Goal: Information Seeking & Learning: Learn about a topic

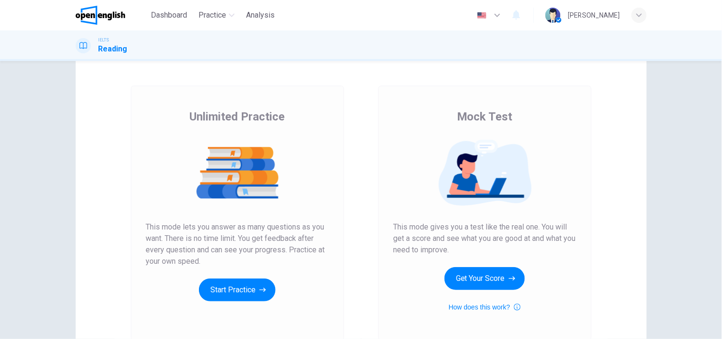
scroll to position [106, 0]
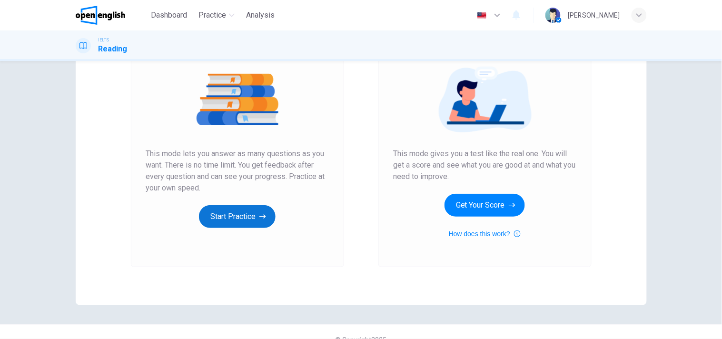
click at [229, 216] on button "Start Practice" at bounding box center [237, 216] width 77 height 23
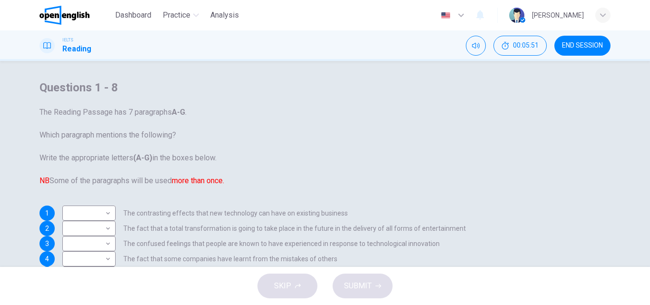
scroll to position [211, 0]
drag, startPoint x: 710, startPoint y: 0, endPoint x: 379, endPoint y: 18, distance: 331.4
click at [379, 18] on div "Dashboard Practice Analysis English ** ​ Natalia g." at bounding box center [325, 15] width 571 height 30
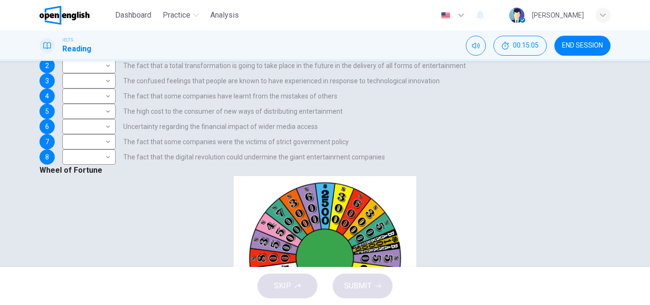
scroll to position [587, 0]
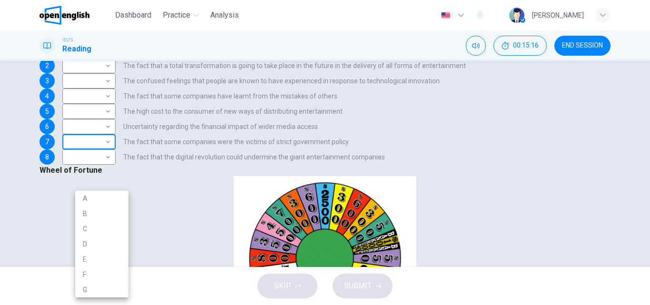
click at [122, 195] on body "This site uses cookies, as explained in our Privacy Policy . If you agree to th…" at bounding box center [325, 152] width 650 height 305
click at [86, 274] on li "F" at bounding box center [101, 274] width 53 height 15
type input "*"
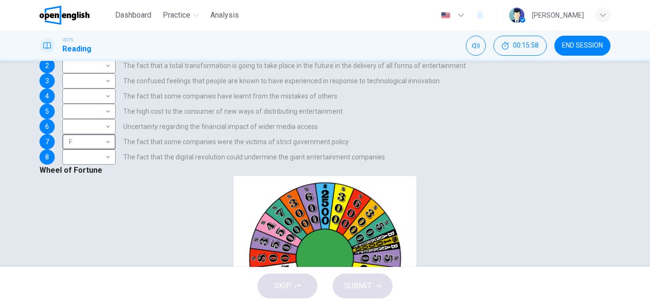
scroll to position [466, 0]
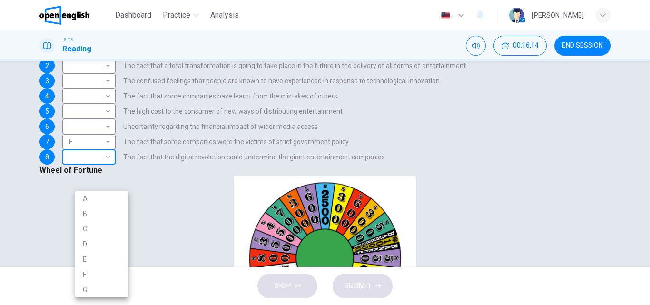
click at [122, 224] on body "This site uses cookies, as explained in our Privacy Policy . If you agree to th…" at bounding box center [325, 152] width 650 height 305
click at [86, 255] on li "E" at bounding box center [101, 259] width 53 height 15
type input "*"
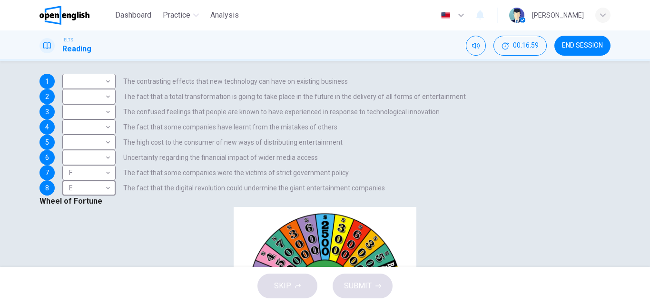
scroll to position [115, 0]
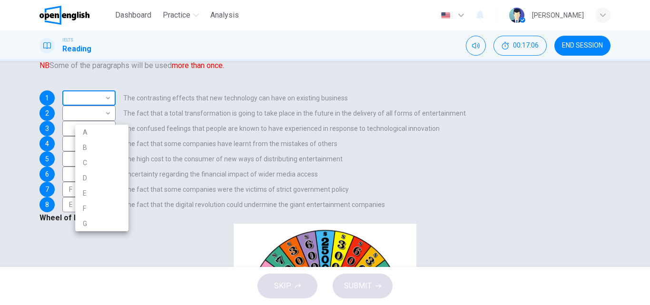
click at [116, 118] on body "This site uses cookies, as explained in our Privacy Policy . If you agree to th…" at bounding box center [325, 152] width 650 height 305
click at [85, 179] on li "D" at bounding box center [101, 177] width 53 height 15
type input "*"
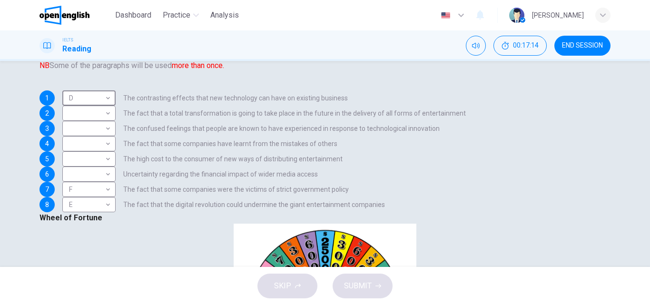
scroll to position [276, 0]
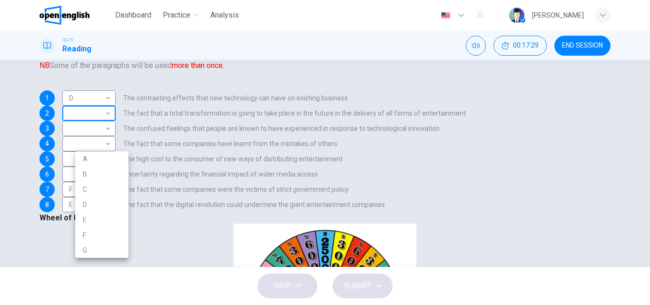
click at [120, 146] on body "This site uses cookies, as explained in our Privacy Policy . If you agree to th…" at bounding box center [325, 152] width 650 height 305
click at [84, 190] on li "C" at bounding box center [101, 189] width 53 height 15
type input "*"
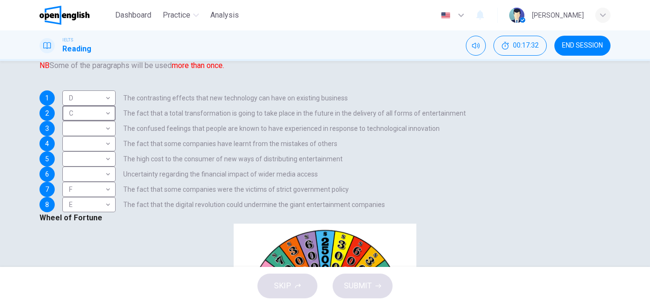
scroll to position [180, 0]
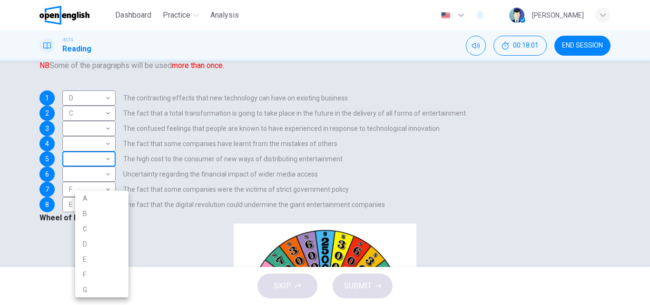
click at [113, 227] on body "This site uses cookies, as explained in our Privacy Policy . If you agree to th…" at bounding box center [325, 152] width 650 height 305
click at [92, 214] on li "B" at bounding box center [101, 213] width 53 height 15
type input "*"
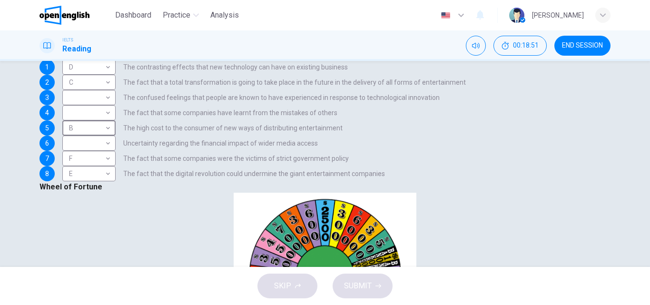
scroll to position [163, 0]
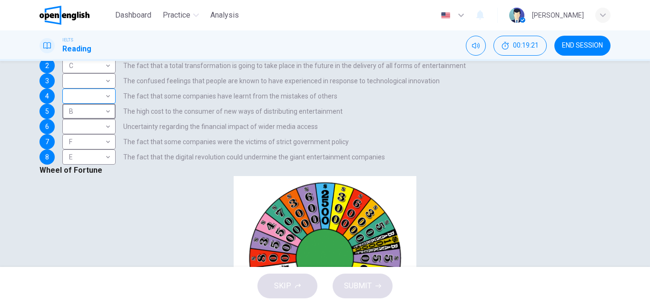
click at [118, 119] on body "This site uses cookies, as explained in our Privacy Policy . If you agree to th…" at bounding box center [325, 152] width 650 height 305
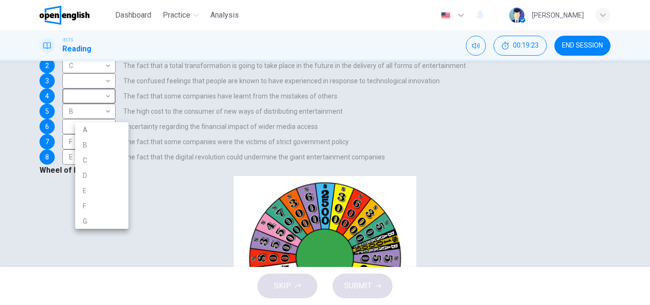
click at [85, 223] on li "G" at bounding box center [101, 221] width 53 height 15
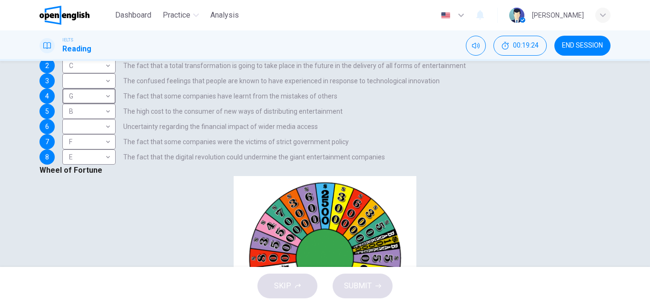
type input "*"
click at [123, 124] on body "This site uses cookies, as explained in our Privacy Policy . If you agree to th…" at bounding box center [325, 152] width 650 height 305
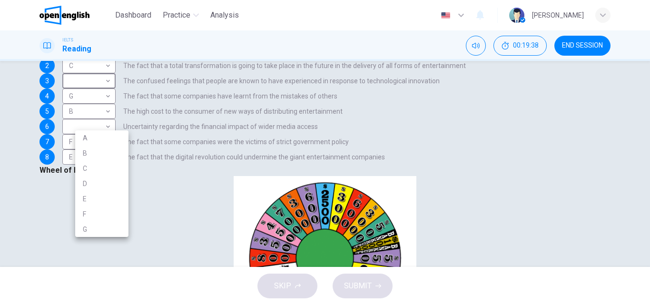
click at [96, 140] on li "A" at bounding box center [101, 137] width 53 height 15
type input "*"
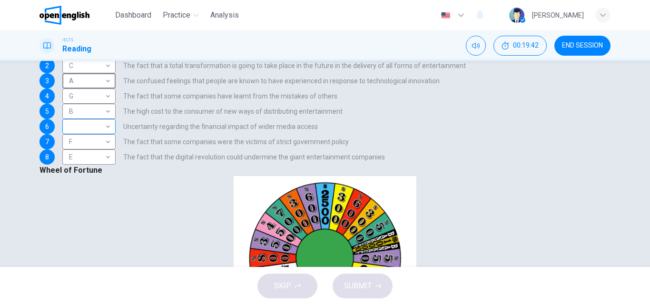
click at [114, 209] on body "This site uses cookies, as explained in our Privacy Policy . If you agree to th…" at bounding box center [325, 152] width 650 height 305
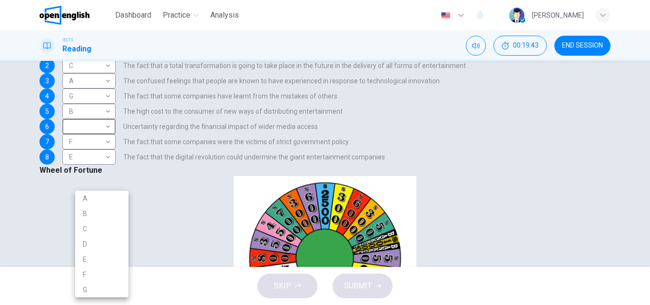
click at [93, 202] on li "A" at bounding box center [101, 198] width 53 height 15
type input "*"
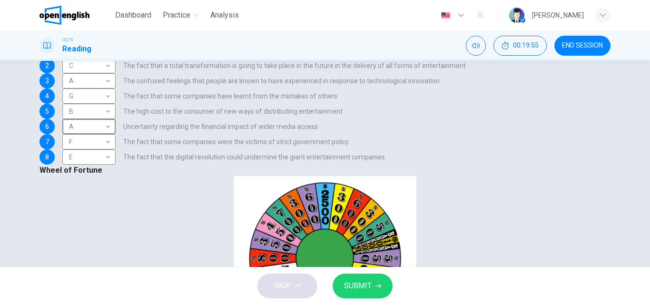
scroll to position [396, 0]
click at [379, 288] on icon "button" at bounding box center [379, 286] width 6 height 4
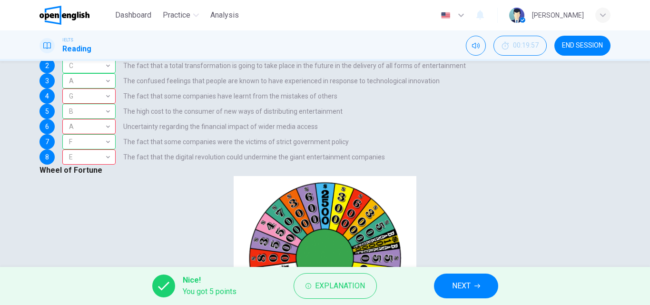
scroll to position [253, 0]
click at [463, 293] on button "NEXT" at bounding box center [466, 286] width 64 height 25
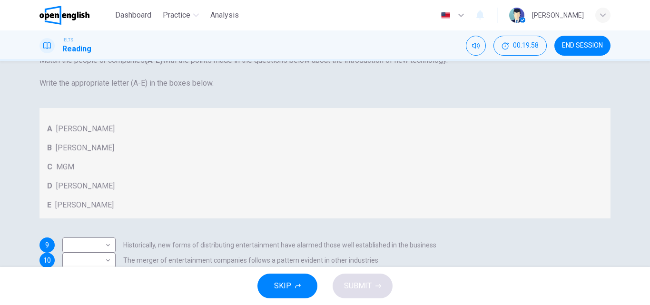
scroll to position [68, 0]
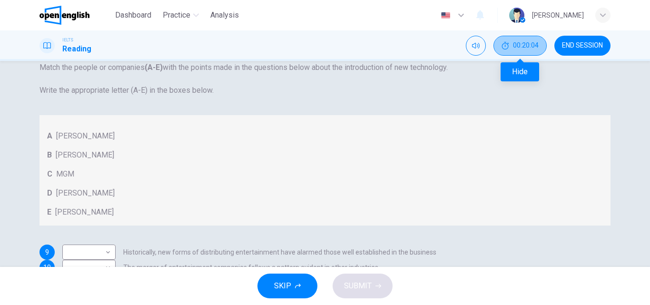
click at [512, 48] on button "00:20:04" at bounding box center [520, 46] width 53 height 20
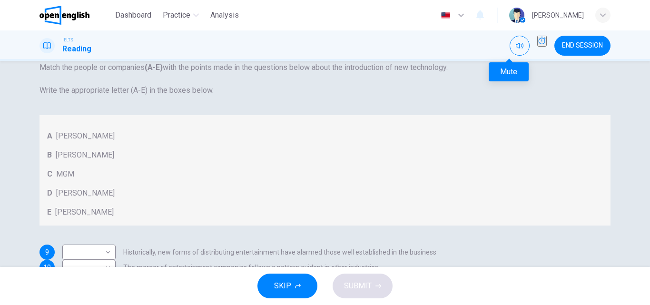
click at [516, 48] on icon "Mute" at bounding box center [520, 46] width 8 height 6
click at [542, 47] on button "Show" at bounding box center [543, 41] width 10 height 11
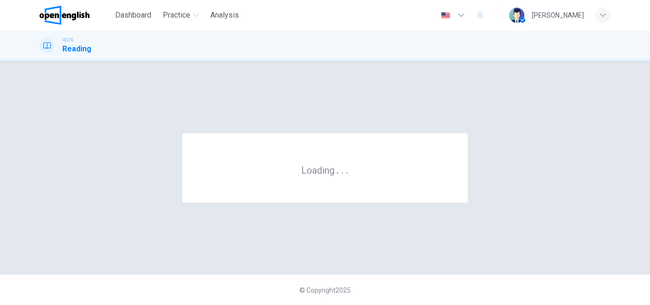
scroll to position [0, 0]
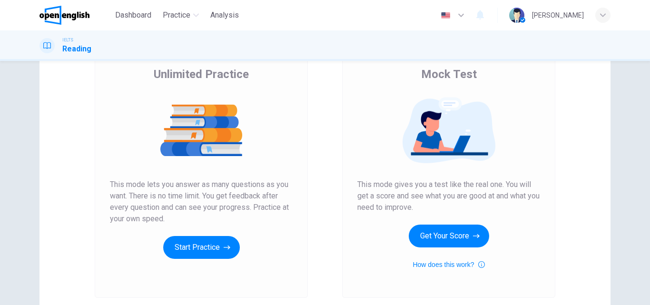
scroll to position [155, 0]
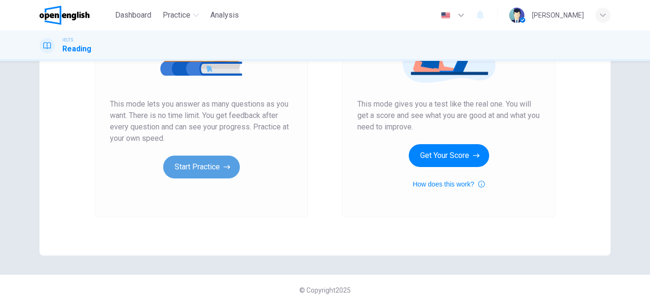
click at [195, 168] on button "Start Practice" at bounding box center [201, 167] width 77 height 23
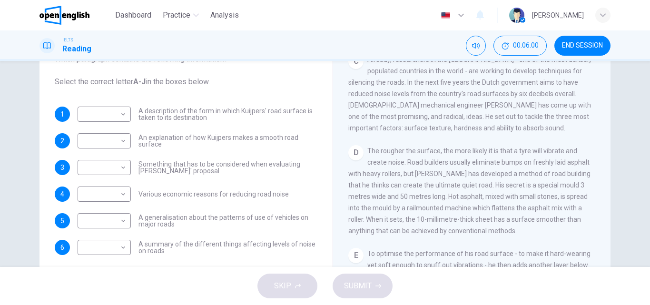
scroll to position [286, 0]
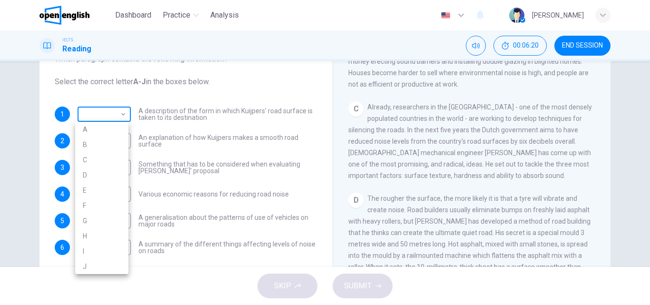
click at [118, 114] on body "This site uses cookies, as explained in our Privacy Policy . If you agree to th…" at bounding box center [325, 152] width 650 height 305
click at [91, 161] on li "C" at bounding box center [101, 159] width 53 height 15
type input "*"
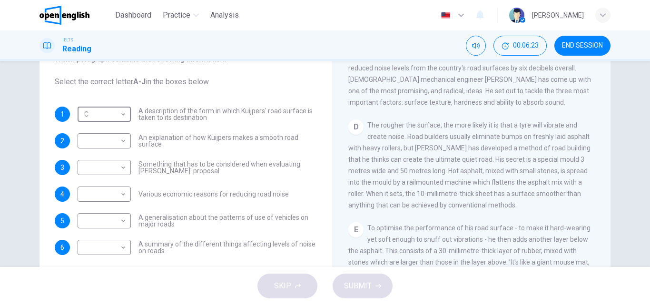
scroll to position [381, 0]
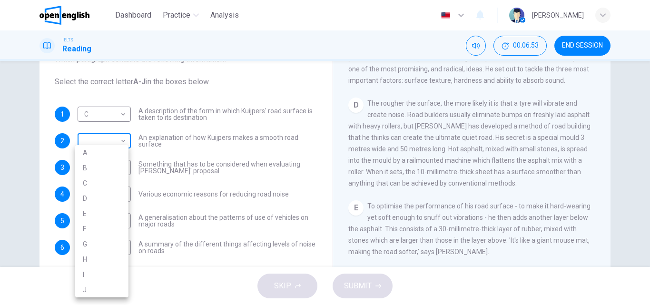
click at [125, 145] on body "This site uses cookies, as explained in our Privacy Policy . If you agree to th…" at bounding box center [325, 152] width 650 height 305
click at [88, 201] on li "D" at bounding box center [101, 198] width 53 height 15
type input "*"
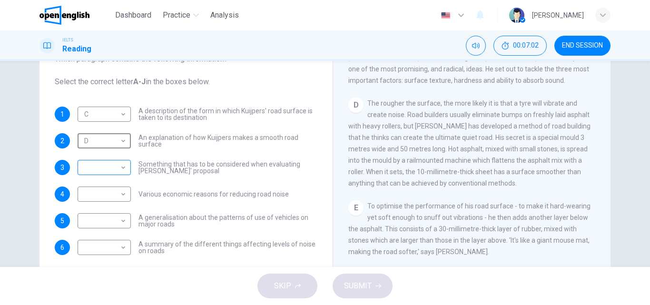
click at [120, 171] on body "This site uses cookies, as explained in our Privacy Policy . If you agree to th…" at bounding box center [325, 152] width 650 height 305
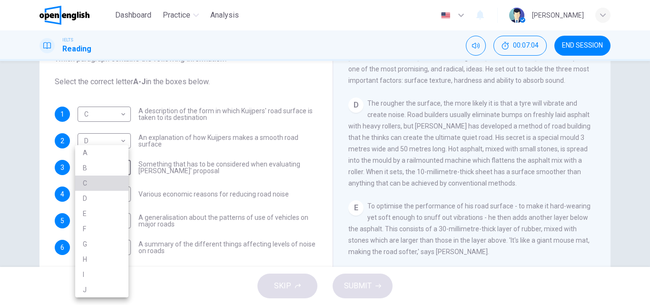
click at [90, 187] on li "C" at bounding box center [101, 183] width 53 height 15
type input "*"
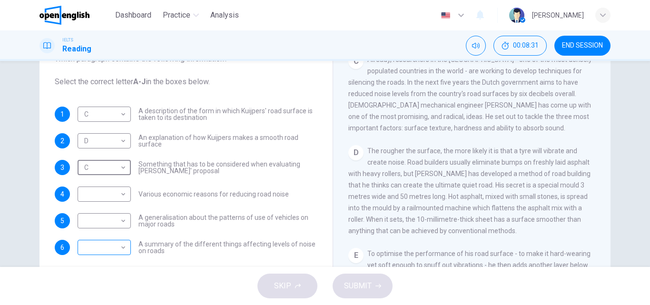
click at [121, 245] on body "This site uses cookies, as explained in our Privacy Policy . If you agree to th…" at bounding box center [325, 152] width 650 height 305
click at [94, 181] on li "C" at bounding box center [101, 183] width 53 height 15
type input "*"
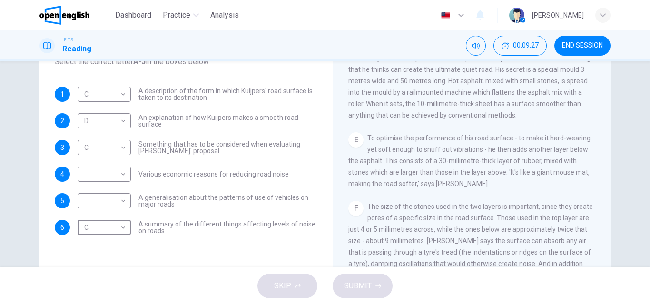
scroll to position [429, 0]
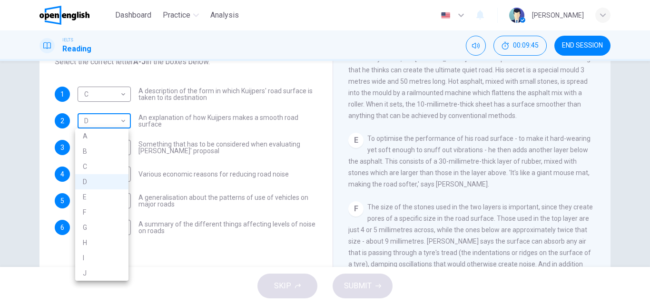
click at [123, 122] on body "This site uses cookies, as explained in our Privacy Policy . If you agree to th…" at bounding box center [325, 152] width 650 height 305
click at [87, 199] on li "E" at bounding box center [101, 196] width 53 height 15
type input "*"
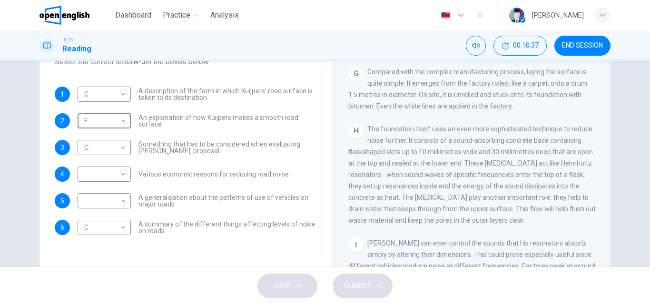
scroll to position [714, 0]
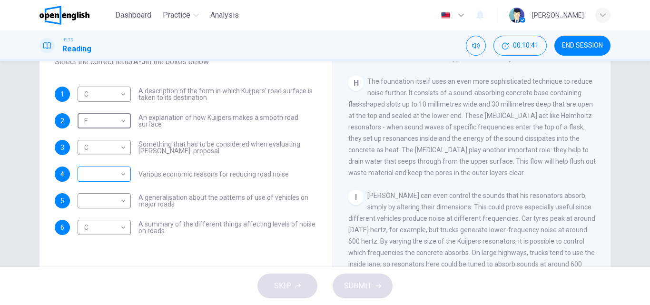
click at [121, 176] on body "This site uses cookies, as explained in our Privacy Policy . If you agree to th…" at bounding box center [325, 152] width 650 height 305
click at [85, 257] on li "H" at bounding box center [101, 259] width 53 height 15
type input "*"
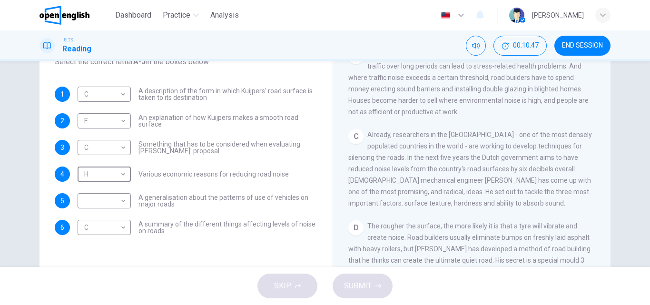
scroll to position [48, 0]
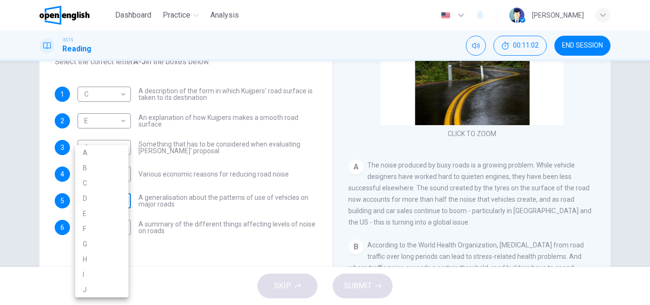
click at [114, 198] on body "This site uses cookies, as explained in our Privacy Policy . If you agree to th…" at bounding box center [325, 152] width 650 height 305
click at [89, 153] on li "A" at bounding box center [101, 152] width 53 height 15
type input "*"
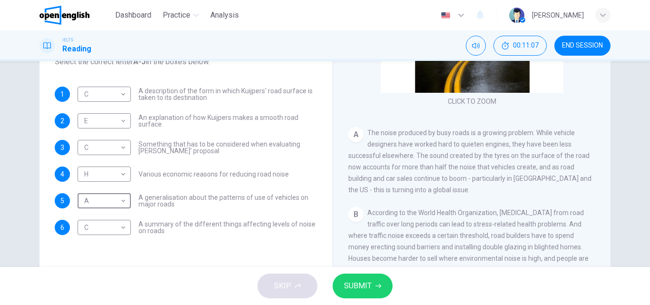
scroll to position [95, 0]
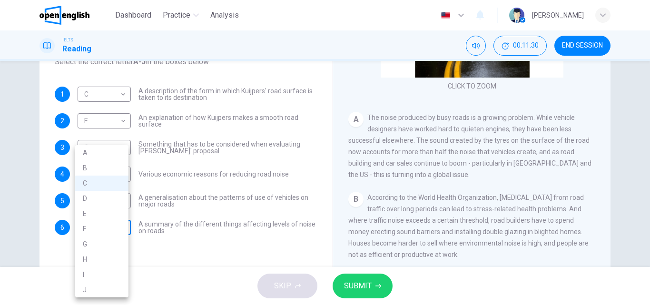
click at [121, 228] on body "This site uses cookies, as explained in our Privacy Policy . If you agree to th…" at bounding box center [325, 152] width 650 height 305
click at [90, 153] on li "A" at bounding box center [101, 152] width 53 height 15
type input "*"
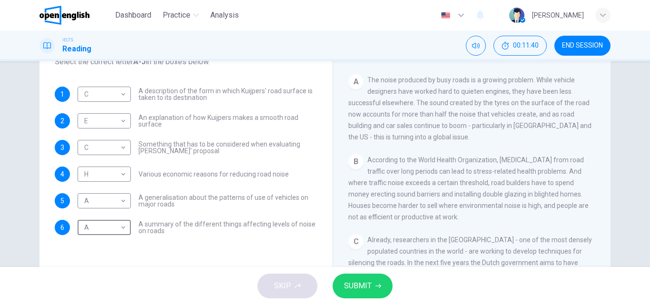
scroll to position [190, 0]
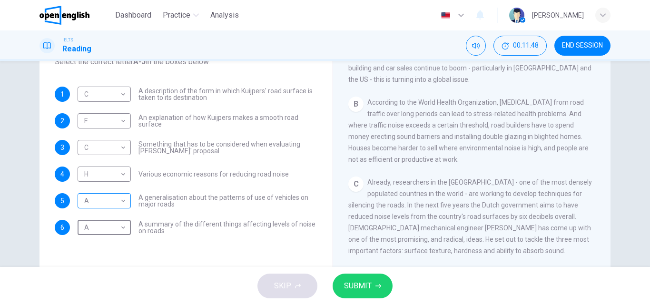
click at [116, 201] on body "This site uses cookies, as explained in our Privacy Policy . If you agree to th…" at bounding box center [325, 152] width 650 height 305
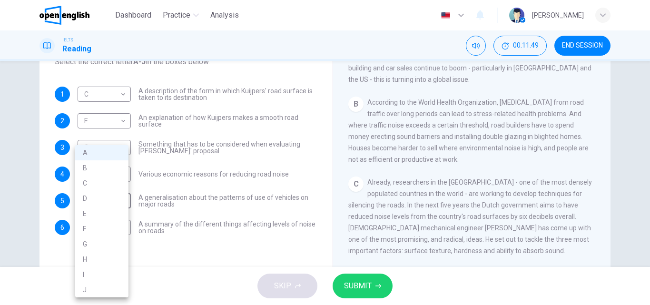
click at [83, 166] on li "B" at bounding box center [101, 167] width 53 height 15
type input "*"
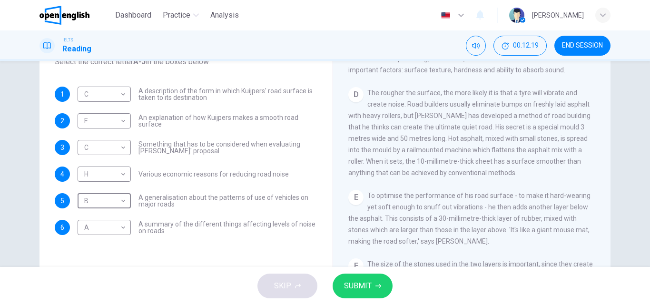
scroll to position [476, 0]
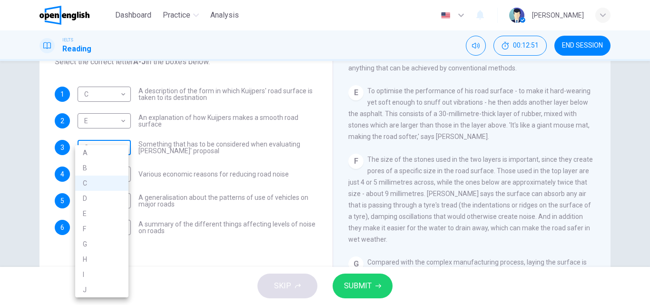
click at [101, 150] on body "This site uses cookies, as explained in our Privacy Policy . If you agree to th…" at bounding box center [325, 152] width 650 height 305
click at [99, 225] on li "F" at bounding box center [101, 228] width 53 height 15
type input "*"
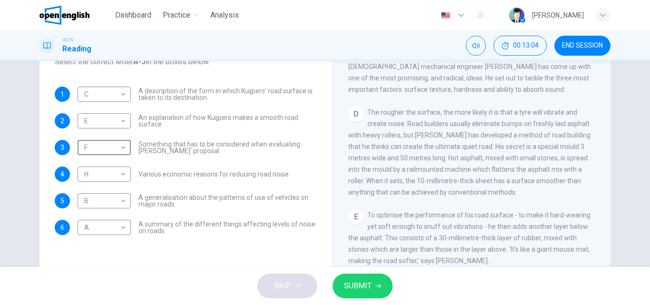
scroll to position [333, 0]
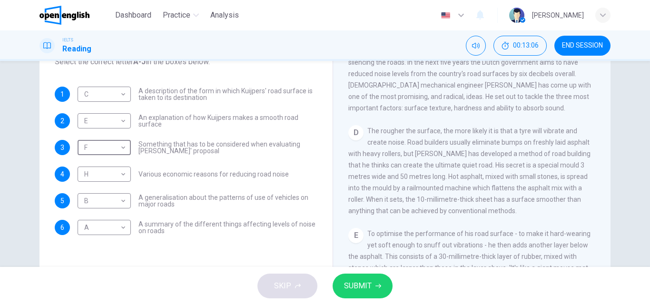
click at [361, 284] on span "SUBMIT" at bounding box center [358, 285] width 28 height 13
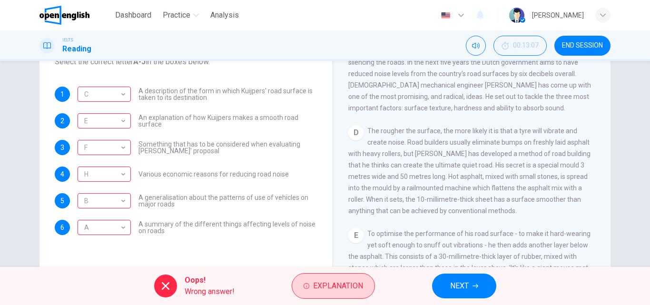
click at [337, 289] on span "Explanation" at bounding box center [338, 285] width 50 height 13
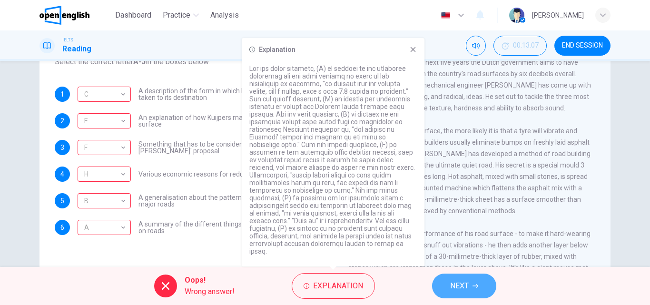
click at [476, 290] on button "NEXT" at bounding box center [464, 286] width 64 height 25
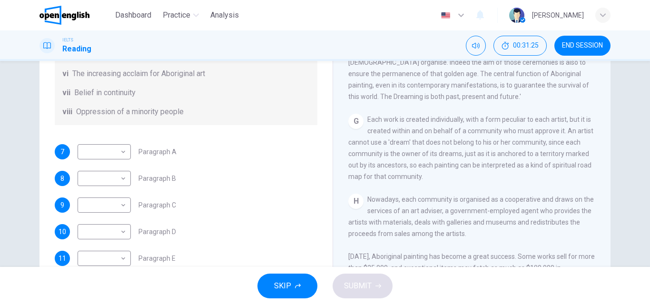
scroll to position [168, 0]
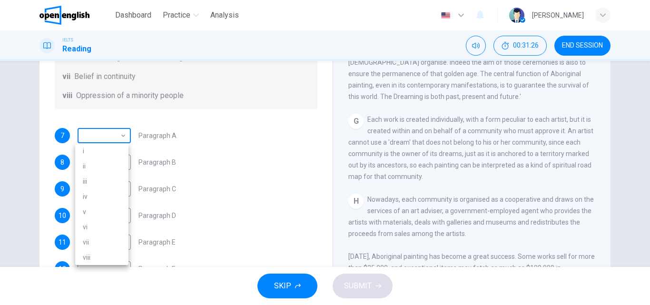
click at [120, 134] on body "This site uses cookies, as explained in our Privacy Policy . If you agree to th…" at bounding box center [325, 152] width 650 height 305
click at [93, 242] on li "vii" at bounding box center [101, 242] width 53 height 15
type input "***"
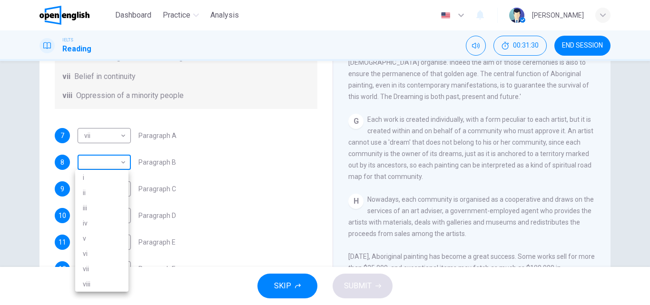
click at [115, 162] on body "This site uses cookies, as explained in our Privacy Policy . If you agree to th…" at bounding box center [325, 152] width 650 height 305
click at [89, 240] on li "v" at bounding box center [101, 238] width 53 height 15
type input "*"
click at [122, 192] on body "This site uses cookies, as explained in our Privacy Policy . If you agree to th…" at bounding box center [325, 152] width 650 height 305
click at [93, 290] on li "viii" at bounding box center [101, 289] width 53 height 15
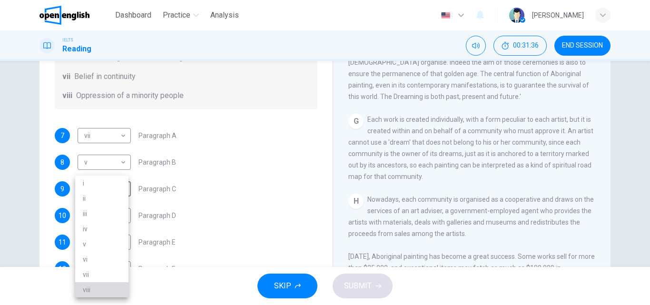
type input "****"
click at [120, 221] on body "This site uses cookies, as explained in our Privacy Policy . If you agree to th…" at bounding box center [325, 152] width 650 height 305
click at [95, 198] on li "ii" at bounding box center [101, 198] width 53 height 15
type input "**"
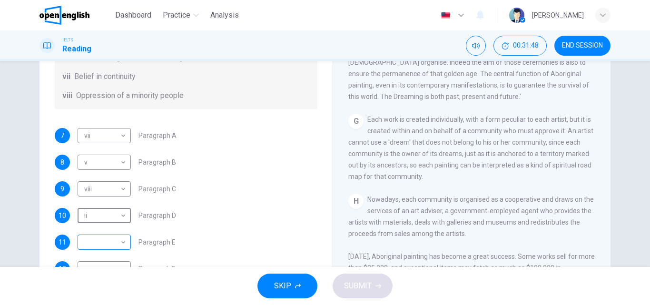
click at [120, 242] on body "This site uses cookies, as explained in our Privacy Policy . If you agree to th…" at bounding box center [325, 152] width 650 height 305
click at [90, 230] on li "iv" at bounding box center [101, 228] width 53 height 15
type input "**"
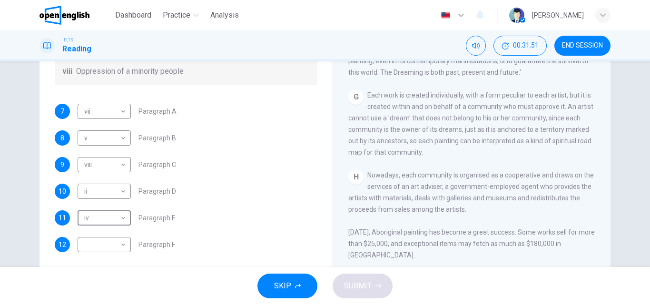
scroll to position [163, 0]
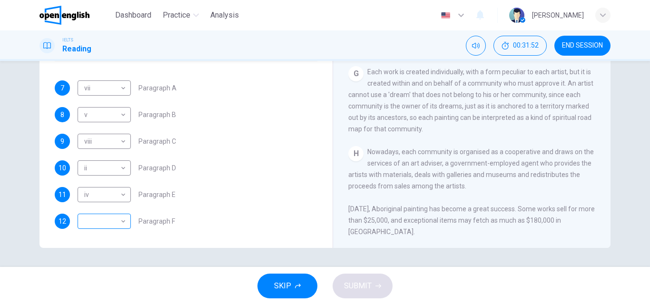
click at [125, 223] on div "​ ​" at bounding box center [104, 221] width 53 height 15
click at [122, 222] on body "This site uses cookies, as explained in our Privacy Policy . If you agree to th…" at bounding box center [325, 152] width 650 height 305
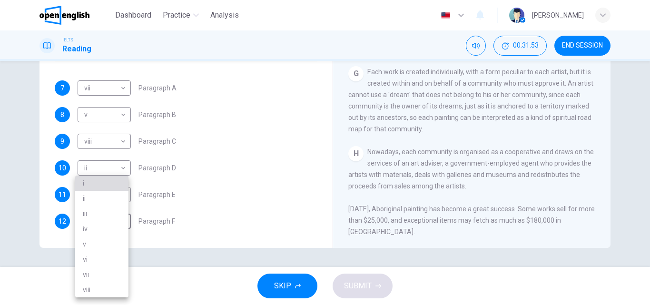
click at [83, 184] on li "i" at bounding box center [101, 183] width 53 height 15
type input "*"
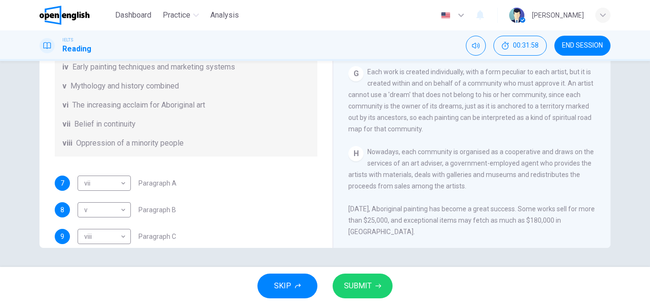
scroll to position [168, 0]
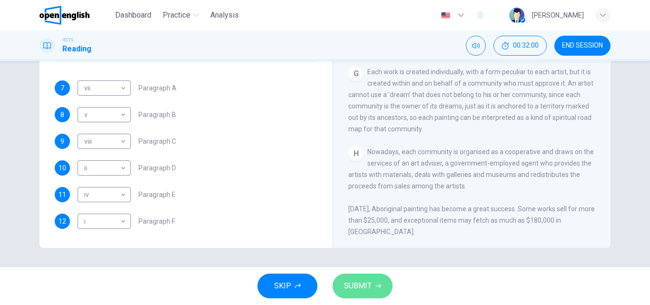
click at [359, 286] on span "SUBMIT" at bounding box center [358, 285] width 28 height 13
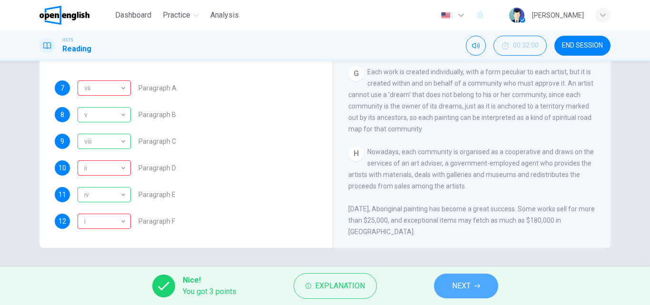
click at [484, 292] on button "NEXT" at bounding box center [466, 286] width 64 height 25
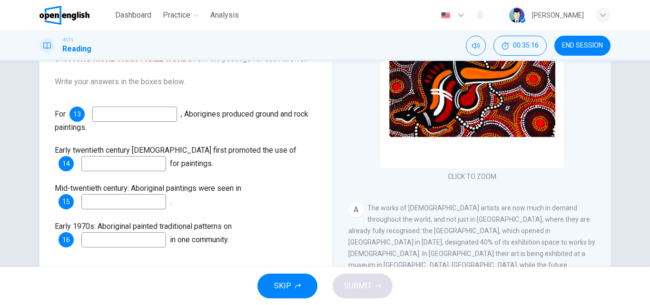
scroll to position [48, 0]
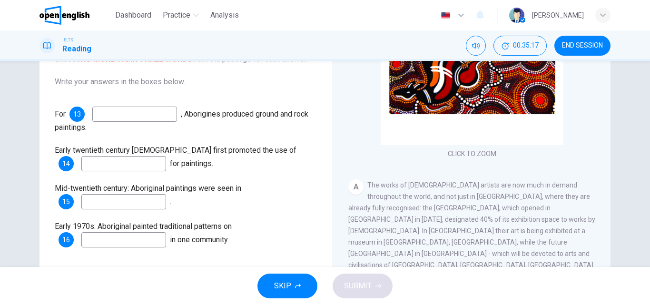
click at [545, 203] on div "A The works of [DEMOGRAPHIC_DATA] artists are now much in demand throughout the…" at bounding box center [473, 236] width 248 height 114
click at [545, 215] on div "A The works of [DEMOGRAPHIC_DATA] artists are now much in demand throughout the…" at bounding box center [473, 236] width 248 height 114
click at [439, 204] on div "A The works of [DEMOGRAPHIC_DATA] artists are now much in demand throughout the…" at bounding box center [473, 236] width 248 height 114
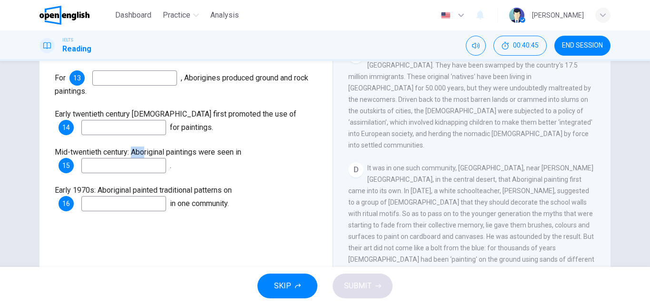
scroll to position [144, 0]
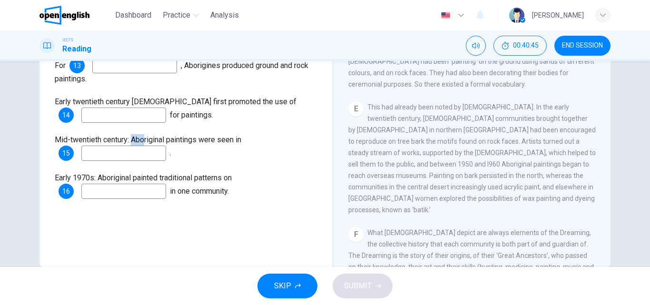
drag, startPoint x: 483, startPoint y: 198, endPoint x: 526, endPoint y: 273, distance: 86.2
click at [526, 273] on div "Dashboard Practice Analysis English ** ​ [PERSON_NAME] IELTS Reading 00:40:45 E…" at bounding box center [325, 152] width 650 height 305
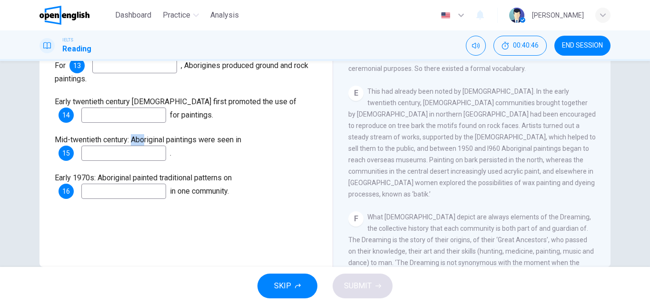
scroll to position [466, 0]
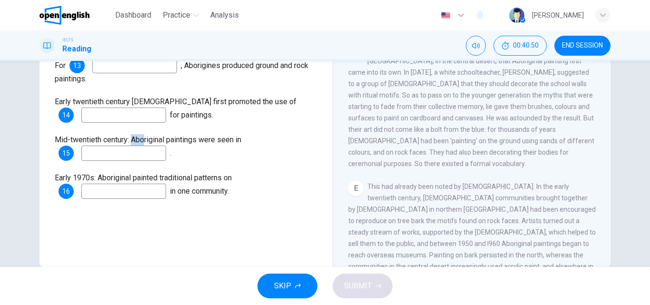
drag, startPoint x: 542, startPoint y: 216, endPoint x: 462, endPoint y: 314, distance: 126.6
click at [462, 305] on html "This site uses cookies, as explained in our Privacy Policy . If you agree to th…" at bounding box center [325, 152] width 650 height 305
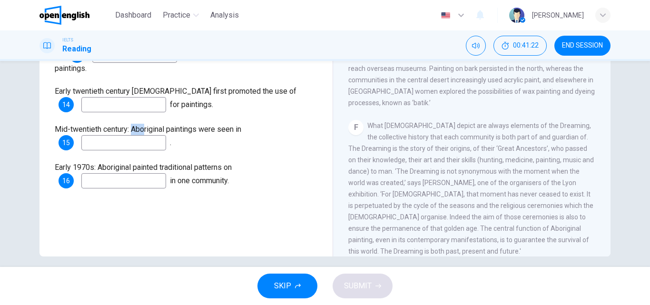
scroll to position [163, 0]
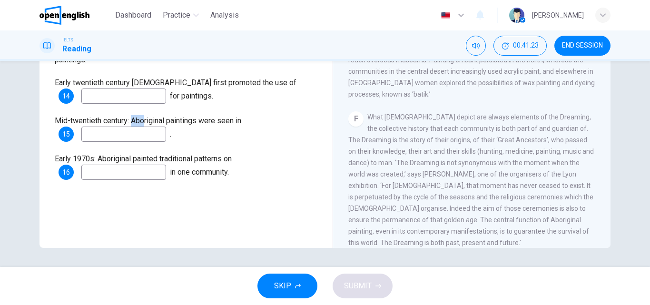
click at [628, 94] on div "Questions 13 - 16 Complete the sequence below. Choose NO MORE THAN THREE WORDS …" at bounding box center [325, 164] width 650 height 206
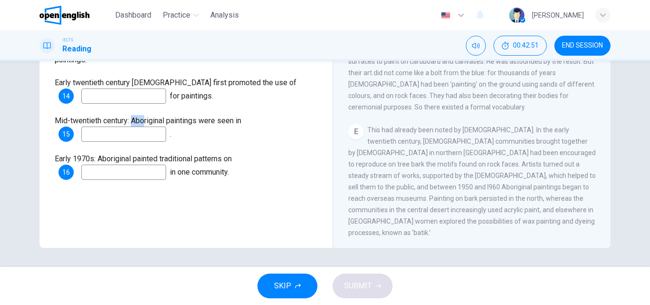
scroll to position [503, 0]
click at [126, 140] on input at bounding box center [123, 134] width 85 height 15
type input "**********"
click at [126, 171] on input at bounding box center [123, 172] width 85 height 15
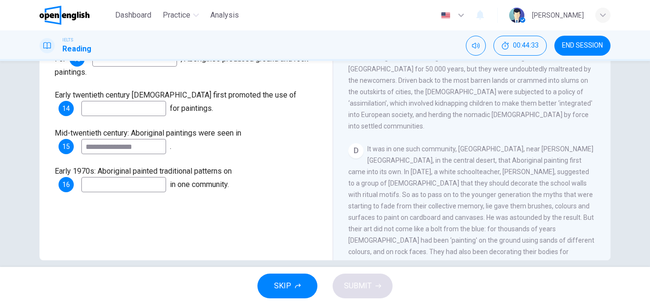
scroll to position [163, 0]
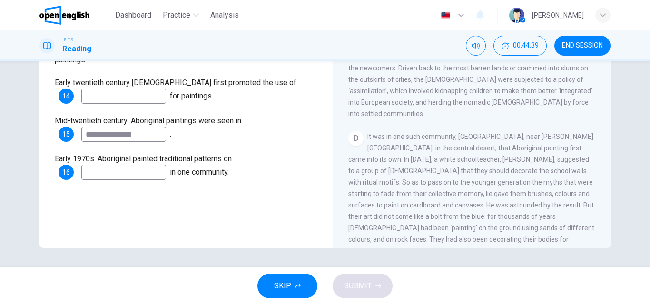
click at [120, 171] on input at bounding box center [123, 172] width 85 height 15
type input "**********"
click at [133, 99] on input at bounding box center [123, 96] width 85 height 15
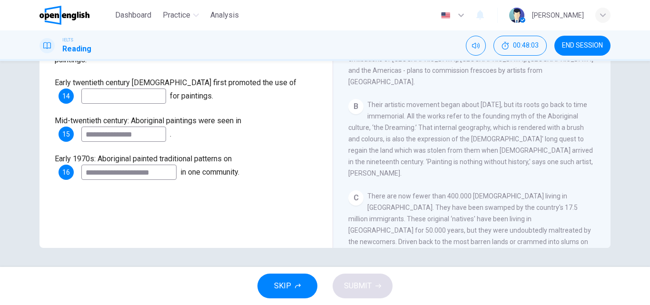
scroll to position [169, 0]
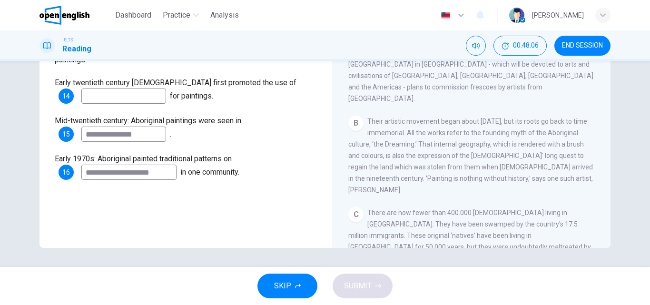
click at [110, 100] on input at bounding box center [123, 96] width 85 height 15
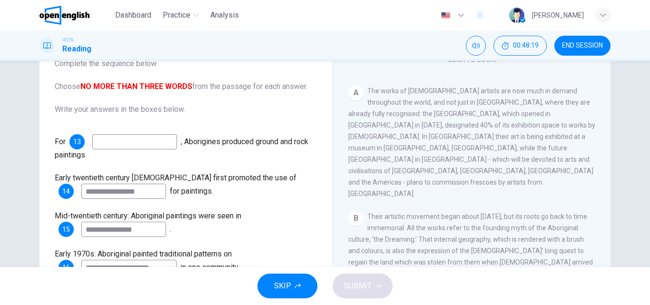
type input "**********"
click at [133, 143] on input at bounding box center [134, 141] width 85 height 15
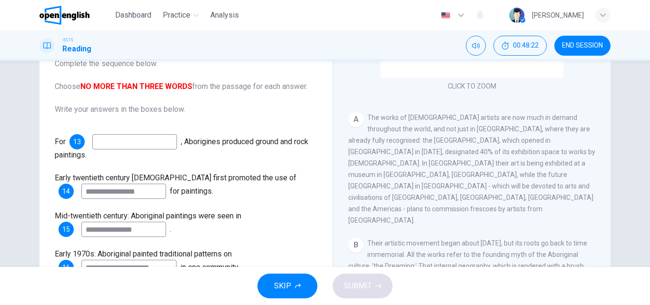
scroll to position [122, 0]
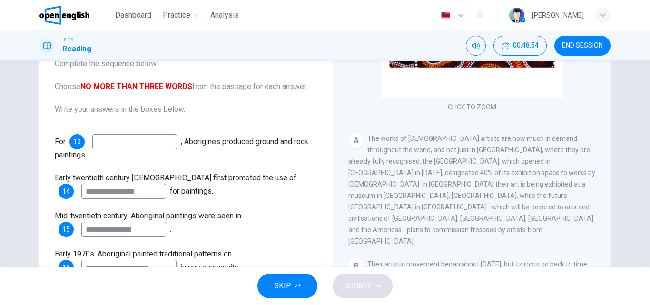
click at [142, 142] on input at bounding box center [134, 141] width 85 height 15
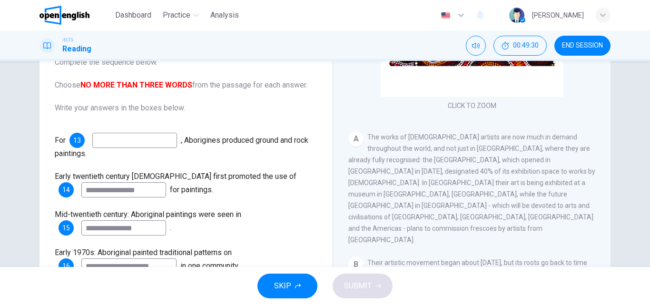
scroll to position [68, 0]
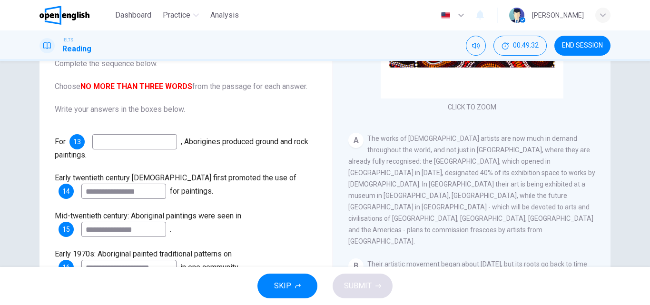
click at [108, 146] on input at bounding box center [134, 141] width 85 height 15
type input "**********"
click at [379, 287] on icon "button" at bounding box center [379, 286] width 6 height 6
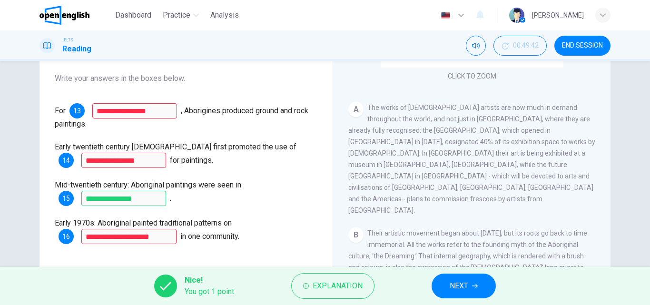
scroll to position [115, 0]
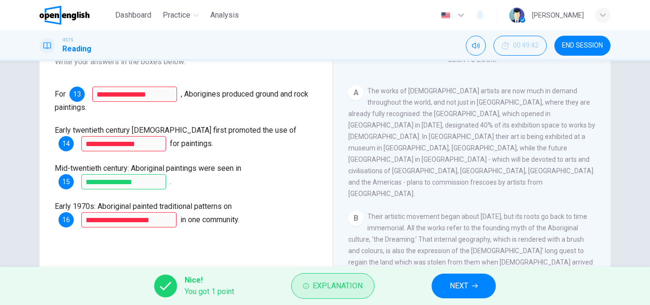
click at [318, 289] on span "Explanation" at bounding box center [338, 285] width 50 height 13
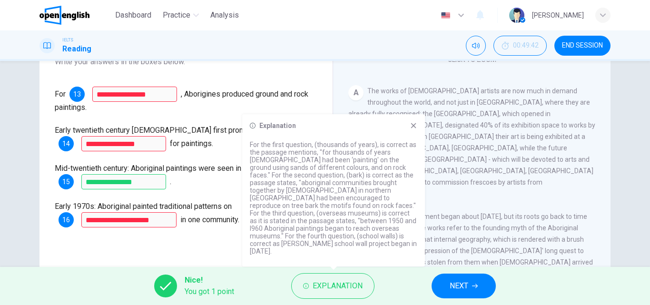
click at [524, 123] on span "The works of [DEMOGRAPHIC_DATA] artists are now much in demand throughout the w…" at bounding box center [472, 142] width 247 height 110
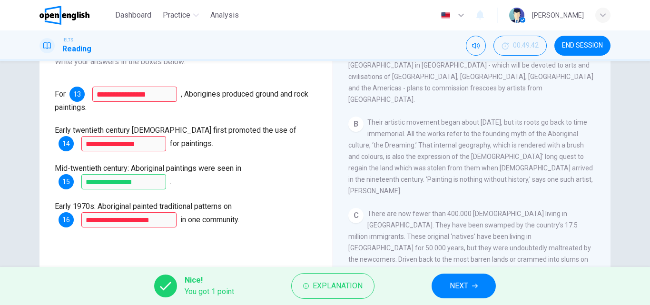
scroll to position [441, 0]
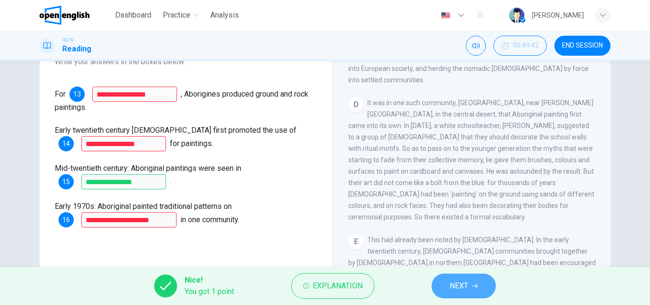
drag, startPoint x: 462, startPoint y: 287, endPoint x: 477, endPoint y: 284, distance: 15.1
click at [462, 287] on span "NEXT" at bounding box center [459, 285] width 19 height 13
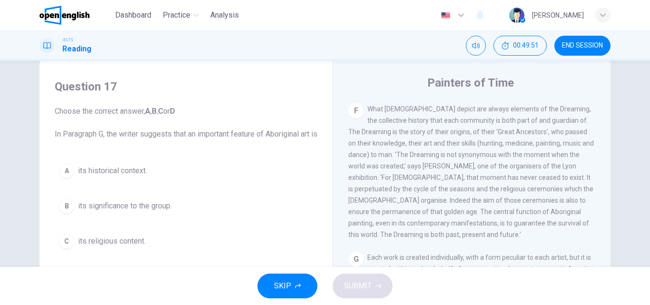
scroll to position [857, 0]
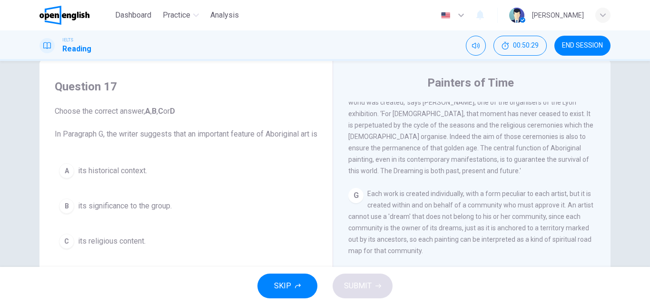
click at [120, 212] on span "its significance to the group." at bounding box center [125, 205] width 94 height 11
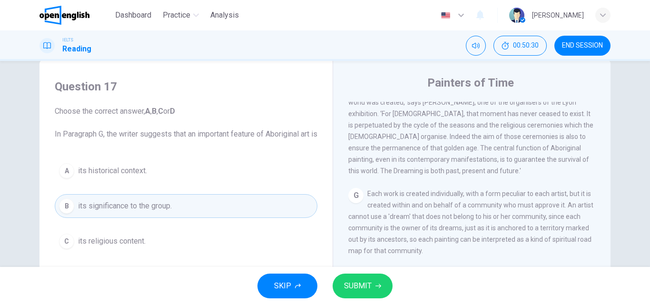
click at [358, 292] on button "SUBMIT" at bounding box center [363, 286] width 60 height 25
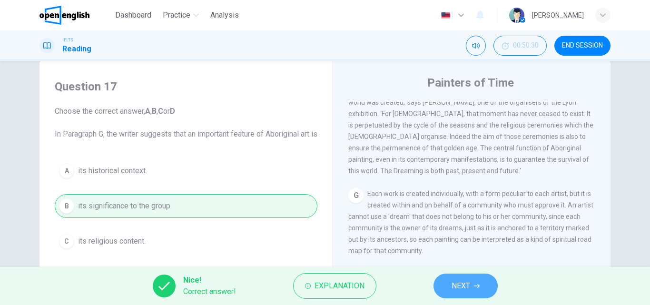
click at [475, 288] on icon "button" at bounding box center [477, 286] width 6 height 6
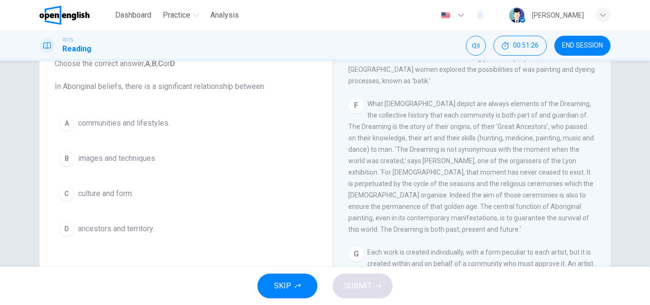
scroll to position [741, 0]
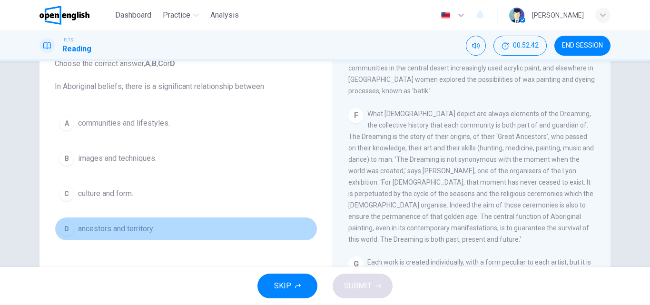
click at [115, 233] on span "ancestors and territory." at bounding box center [116, 228] width 76 height 11
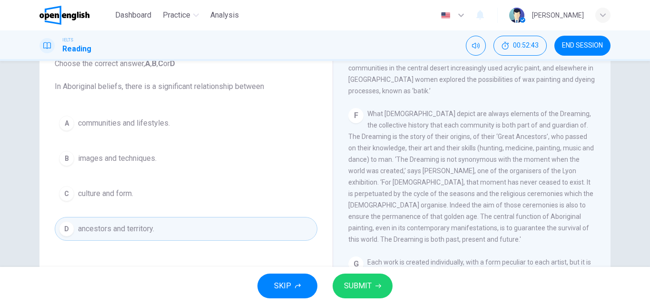
click at [373, 292] on button "SUBMIT" at bounding box center [363, 286] width 60 height 25
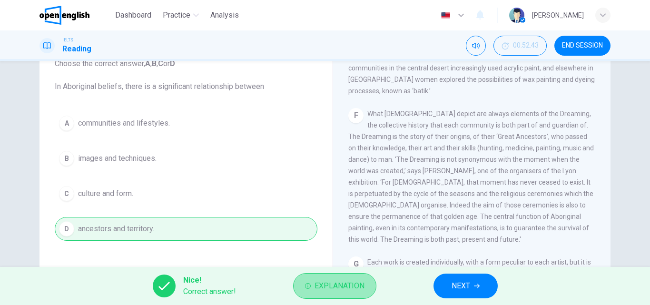
click at [334, 290] on span "Explanation" at bounding box center [340, 285] width 50 height 13
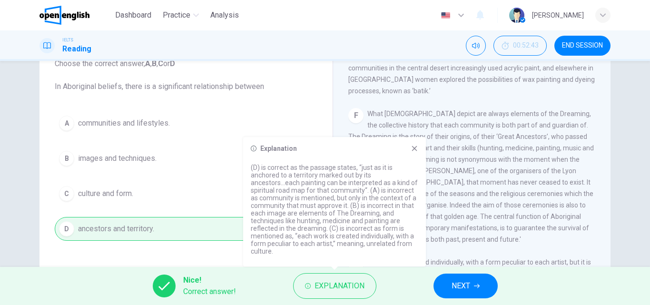
click at [472, 288] on button "NEXT" at bounding box center [466, 286] width 64 height 25
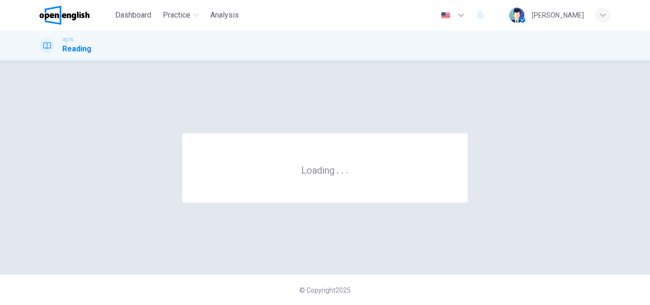
scroll to position [0, 0]
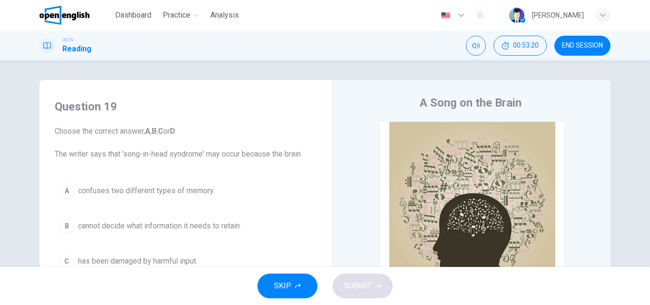
click at [578, 49] on span "END SESSION" at bounding box center [582, 46] width 41 height 8
